Goal: Information Seeking & Learning: Check status

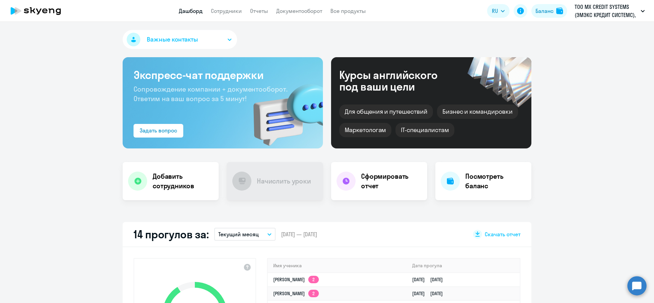
click at [234, 15] on app-menu-item-link "Сотрудники" at bounding box center [226, 11] width 31 height 9
click at [234, 14] on link "Сотрудники" at bounding box center [226, 10] width 31 height 7
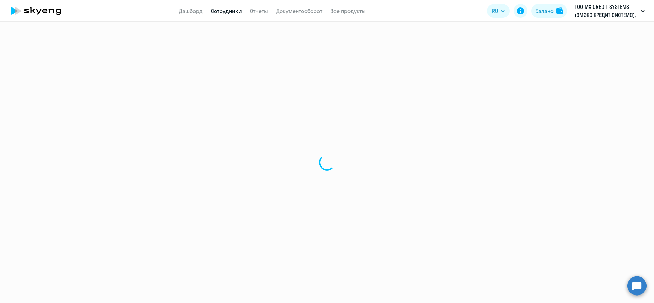
select select "30"
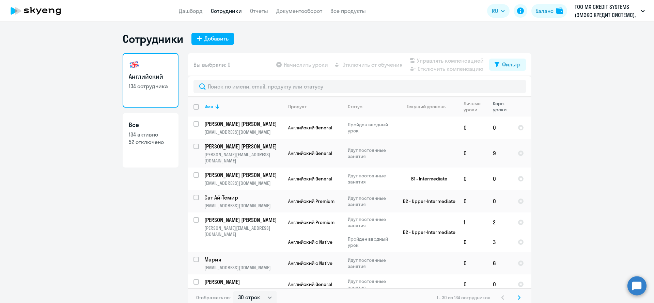
click at [494, 104] on div "Корп. уроки" at bounding box center [502, 106] width 19 height 12
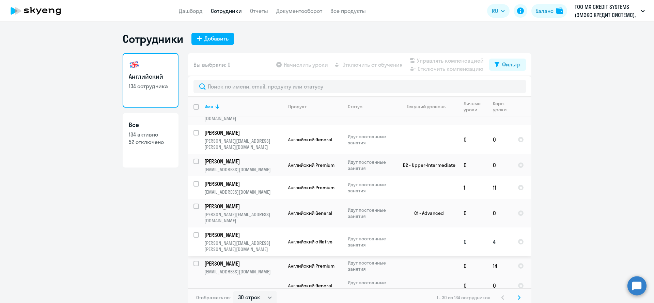
scroll to position [622, 0]
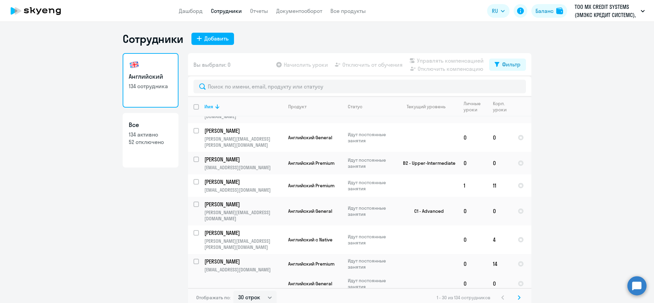
click at [518, 296] on icon at bounding box center [519, 297] width 3 height 5
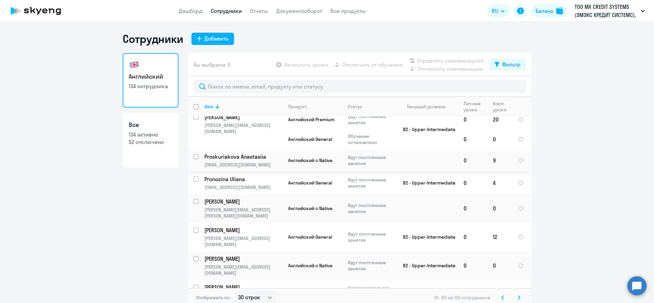
scroll to position [605, 0]
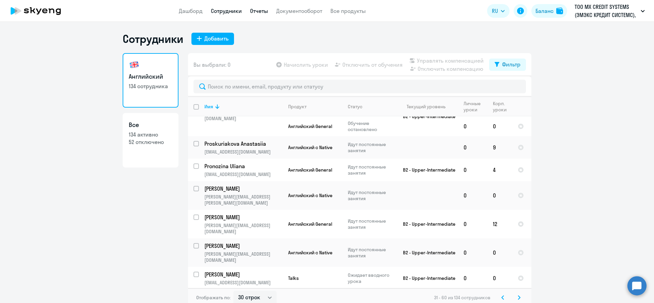
click at [259, 13] on link "Отчеты" at bounding box center [259, 10] width 18 height 7
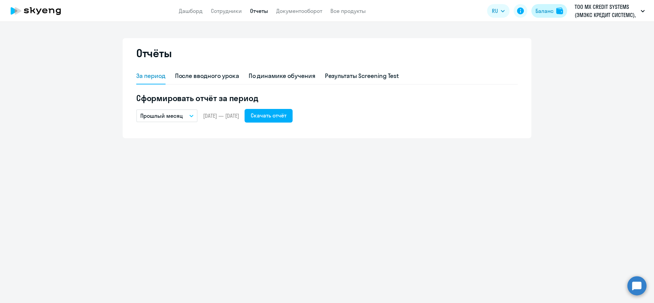
click at [547, 13] on div "Баланс" at bounding box center [544, 11] width 18 height 8
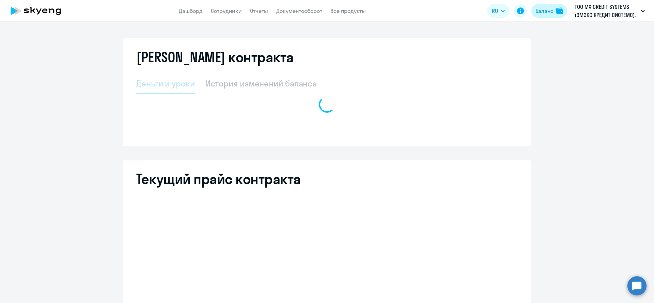
select select "english_adult_not_native_speaker"
